Goal: Information Seeking & Learning: Stay updated

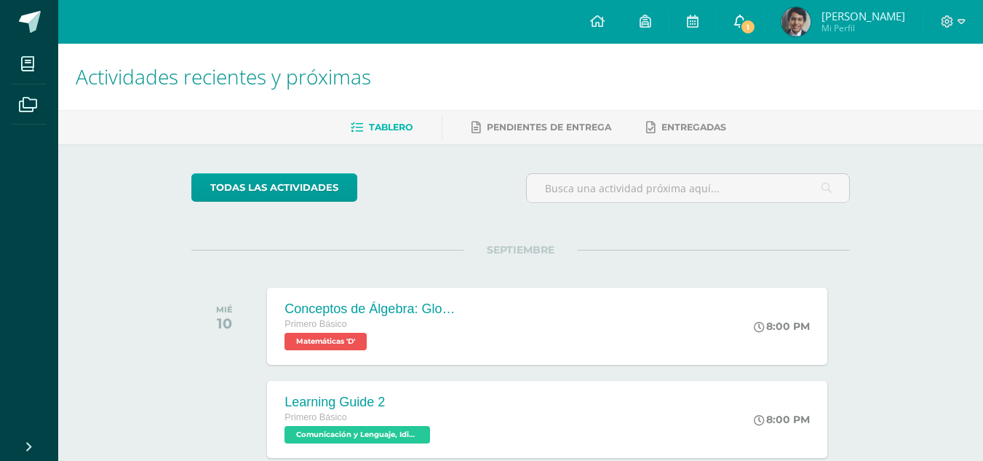
click at [730, 23] on link "1" at bounding box center [740, 22] width 47 height 44
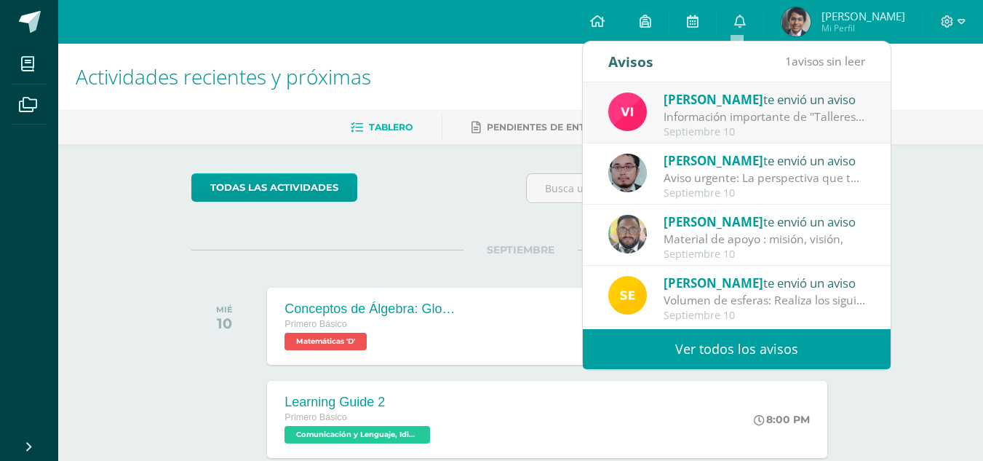
click at [774, 114] on div "Información importante de "Talleres".: Buenas tardes estimados estudiantes. Qui…" at bounding box center [765, 116] width 202 height 17
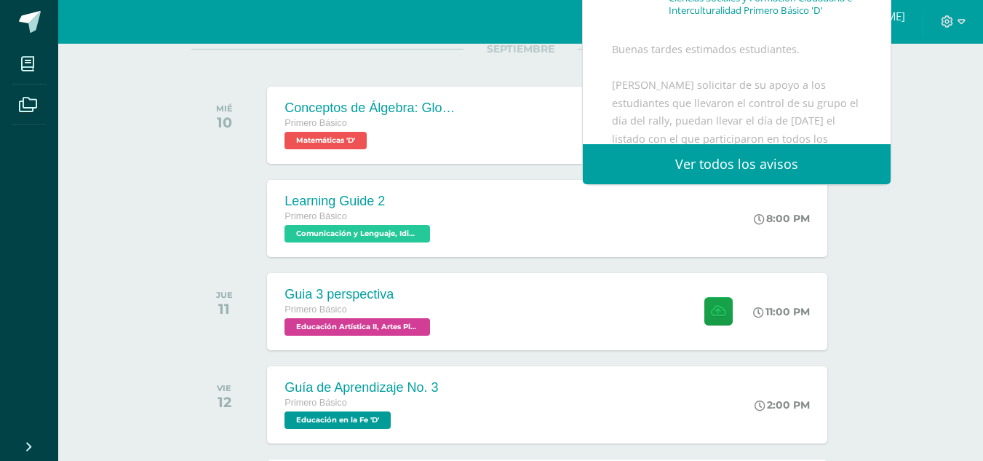
scroll to position [218, 0]
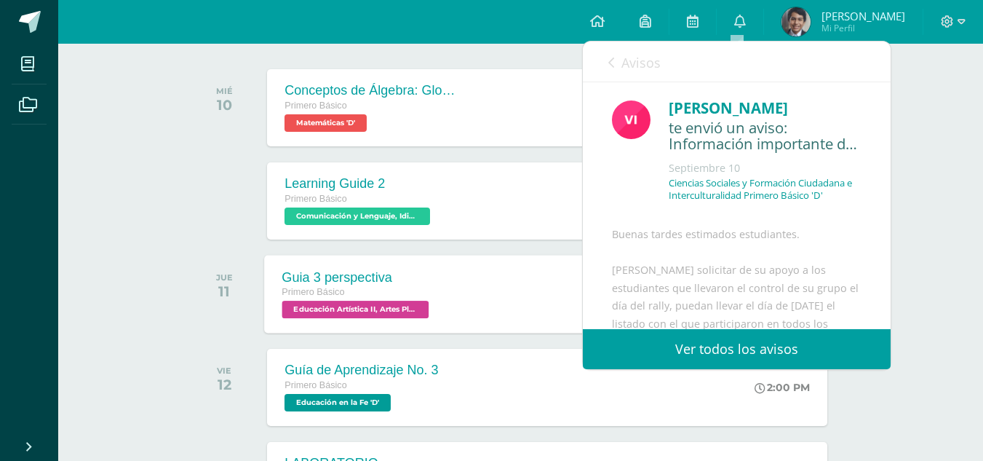
click at [412, 260] on div "Guia 3 perspectiva Primero Básico Educación Artística II, Artes Plásticas 'D'" at bounding box center [358, 294] width 186 height 78
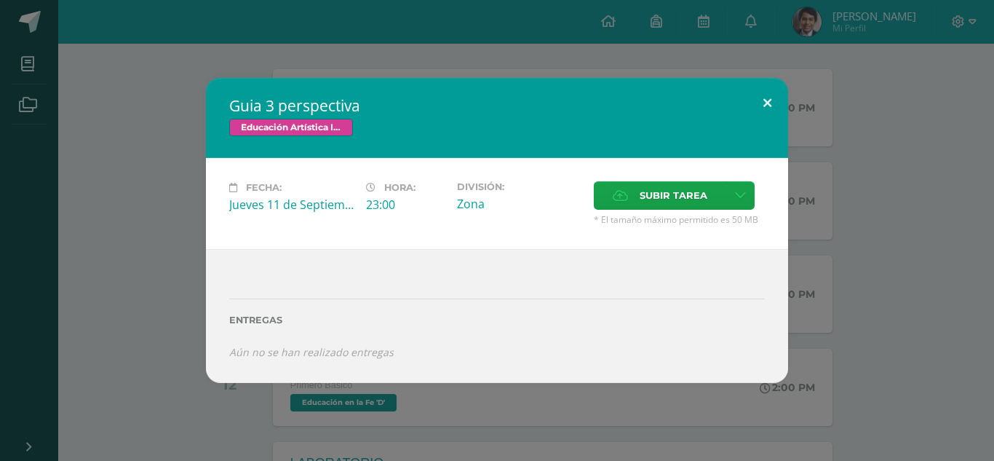
click at [771, 98] on button at bounding box center [766, 102] width 41 height 49
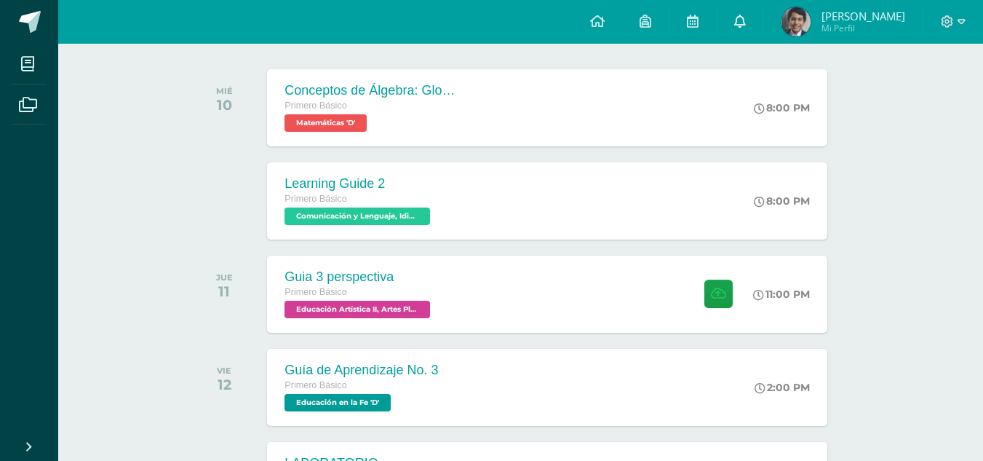
click at [752, 26] on link "0" at bounding box center [740, 22] width 47 height 44
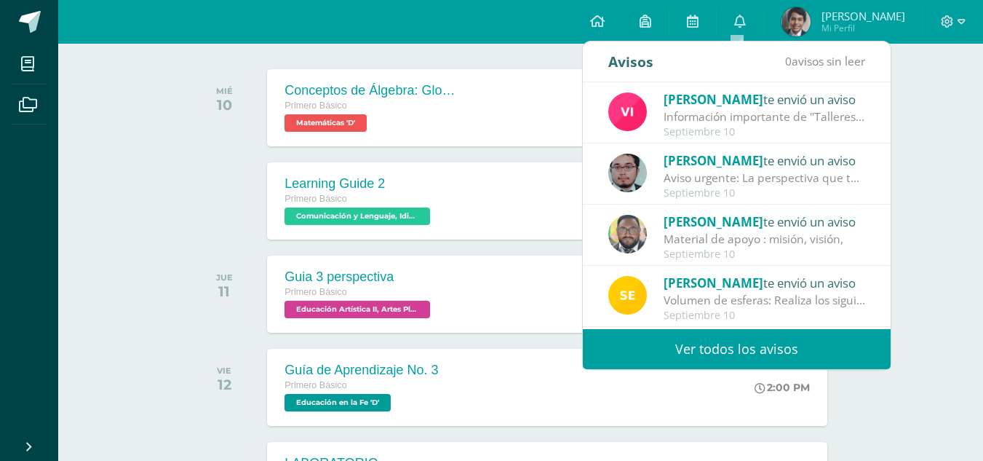
click at [721, 344] on link "Ver todos los avisos" at bounding box center [737, 349] width 308 height 40
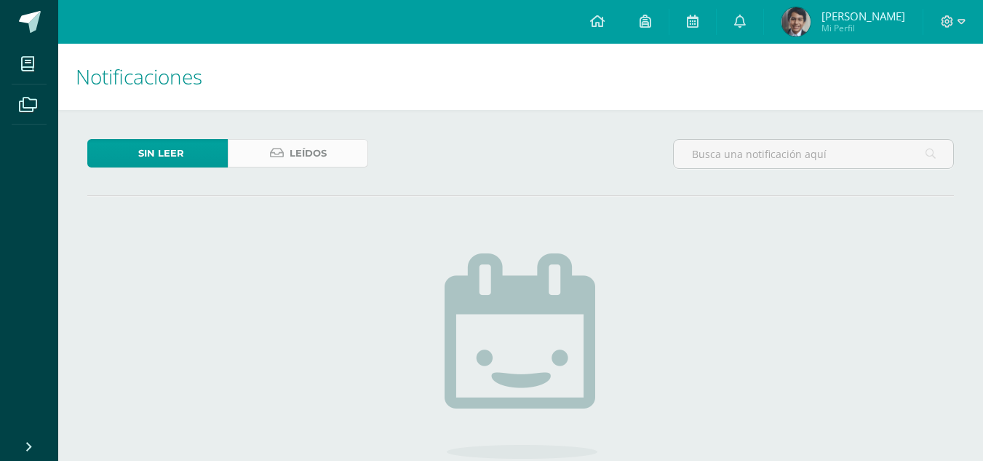
click at [345, 150] on link "Leídos" at bounding box center [298, 153] width 140 height 28
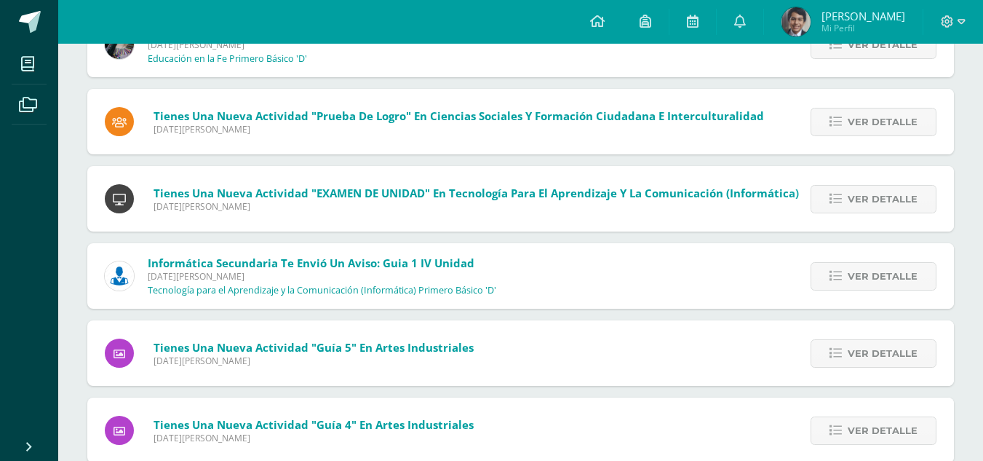
scroll to position [13427, 0]
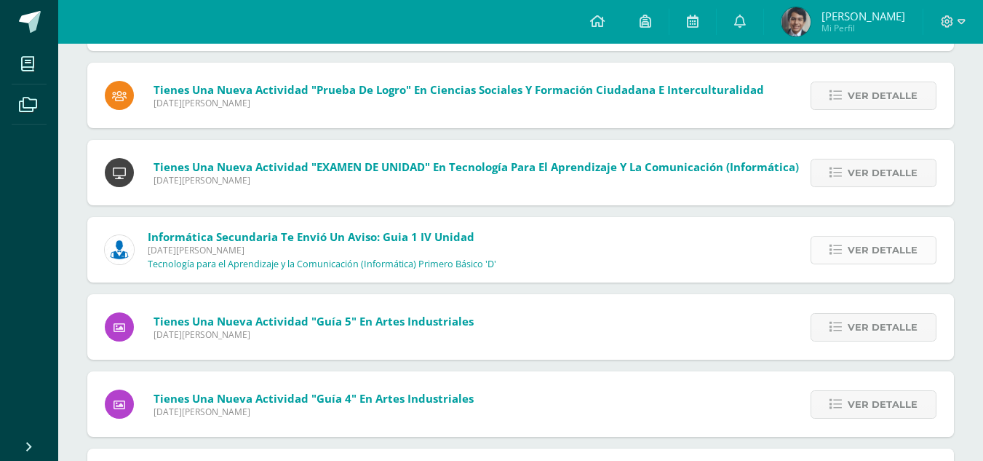
click at [884, 250] on span "Ver detalle" at bounding box center [883, 249] width 70 height 27
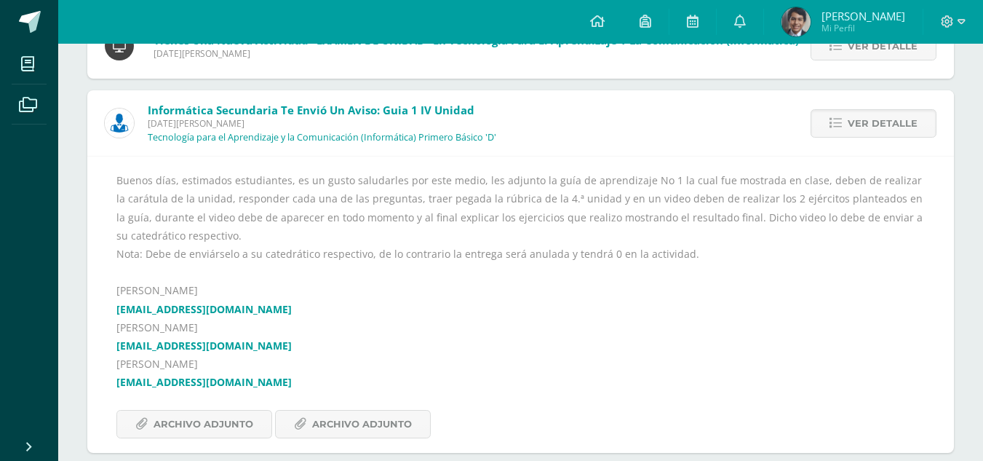
scroll to position [13645, 0]
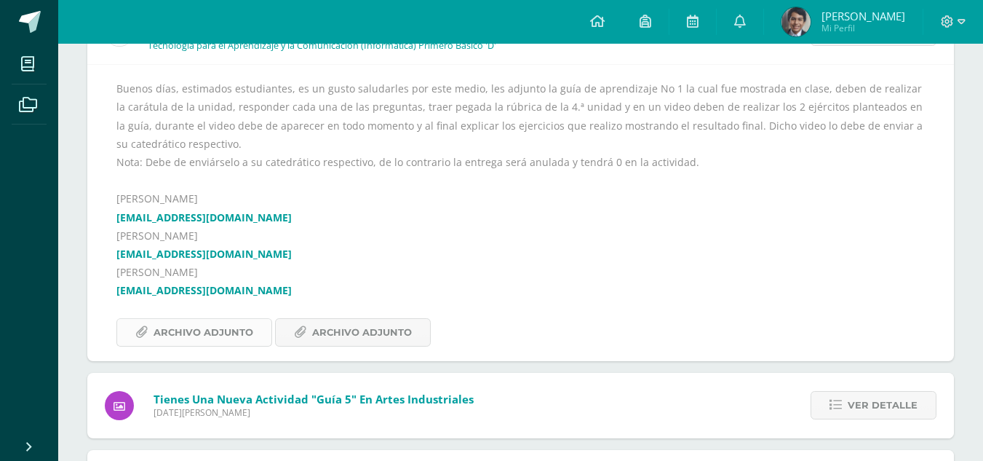
click at [216, 320] on span "Archivo Adjunto" at bounding box center [204, 332] width 100 height 27
click at [405, 325] on span "Archivo Adjunto" at bounding box center [362, 332] width 100 height 27
